Goal: Task Accomplishment & Management: Use online tool/utility

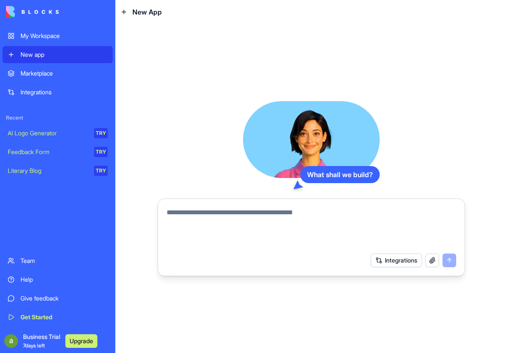
click at [213, 222] on textarea at bounding box center [310, 227] width 289 height 41
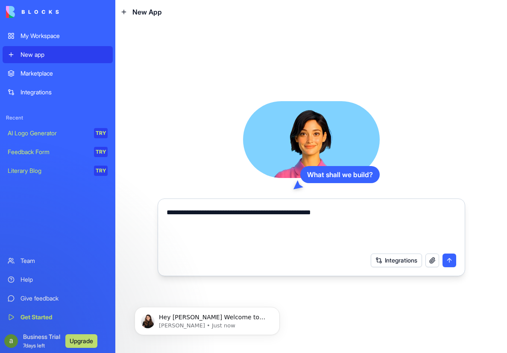
type textarea "**********"
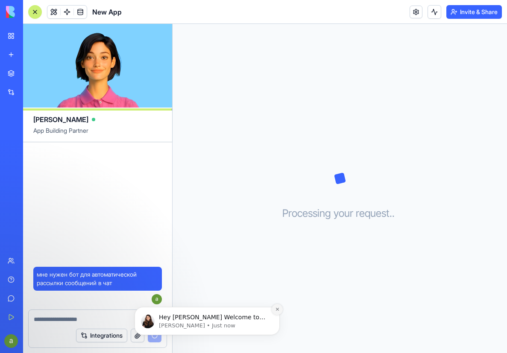
click at [276, 312] on button "Dismiss notification" at bounding box center [276, 309] width 11 height 11
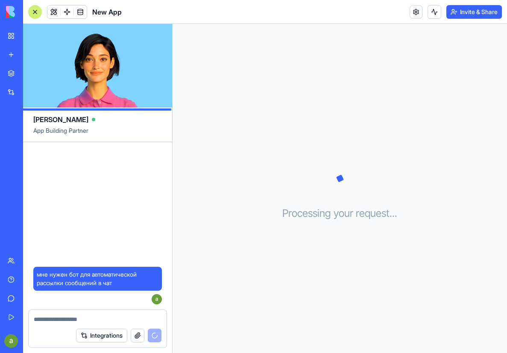
click at [112, 338] on button "Integrations" at bounding box center [101, 336] width 51 height 14
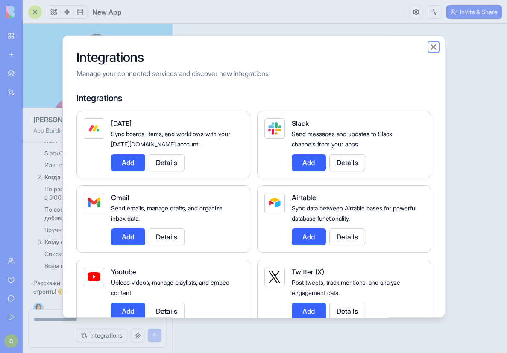
click at [433, 50] on button "Close" at bounding box center [433, 47] width 9 height 9
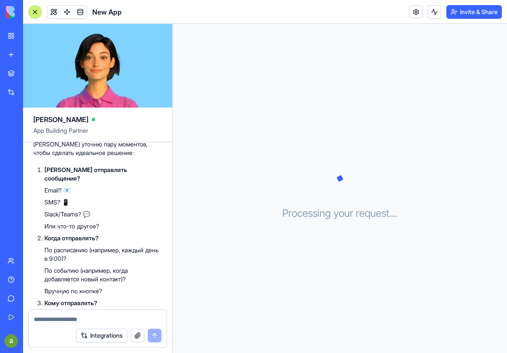
scroll to position [167, 0]
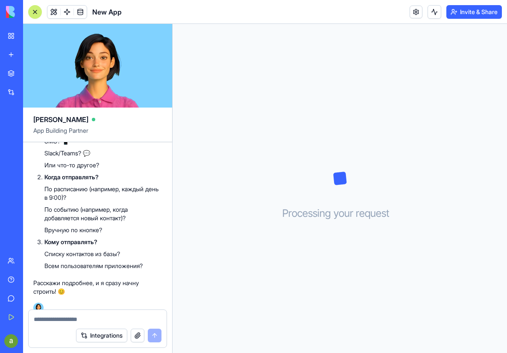
click at [91, 320] on textarea at bounding box center [98, 319] width 128 height 9
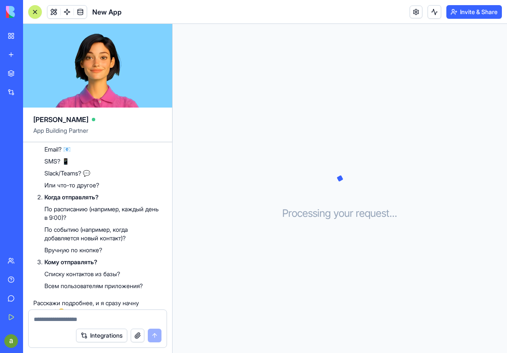
scroll to position [82, 0]
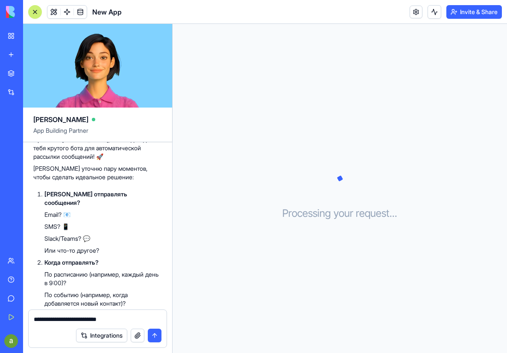
type textarea "**********"
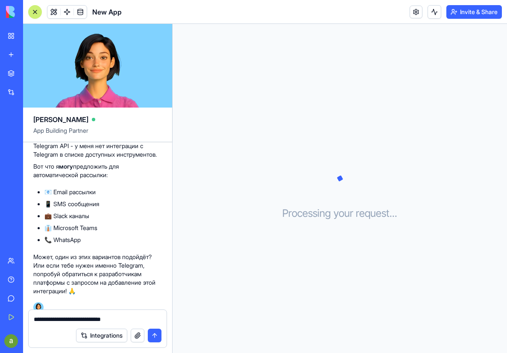
scroll to position [406, 0]
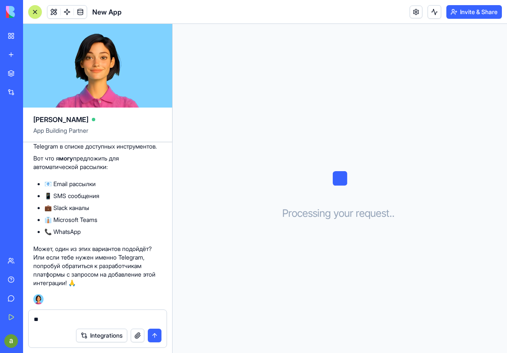
type textarea "*"
click at [32, 90] on div "Integrations" at bounding box center [25, 92] width 11 height 9
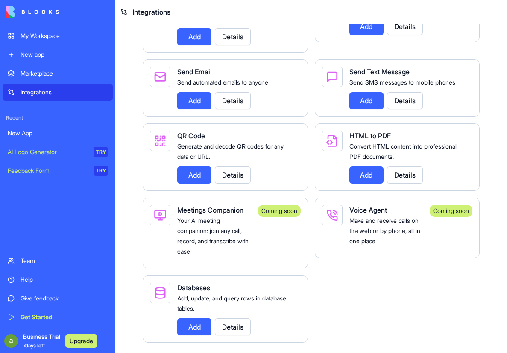
scroll to position [1483, 0]
